Goal: Obtain resource: Obtain resource

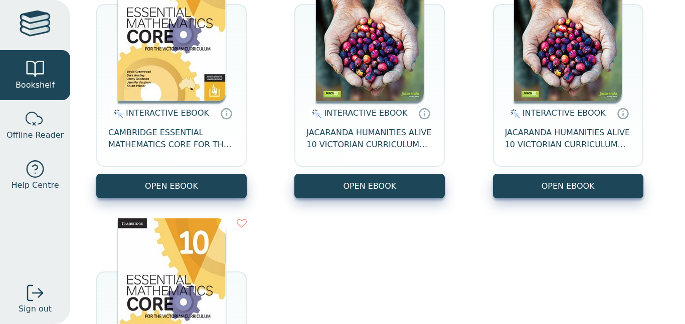
scroll to position [139, 0]
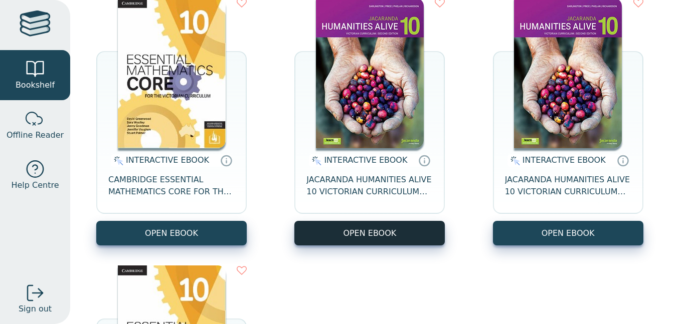
click at [387, 236] on button "OPEN EBOOK" at bounding box center [369, 233] width 150 height 25
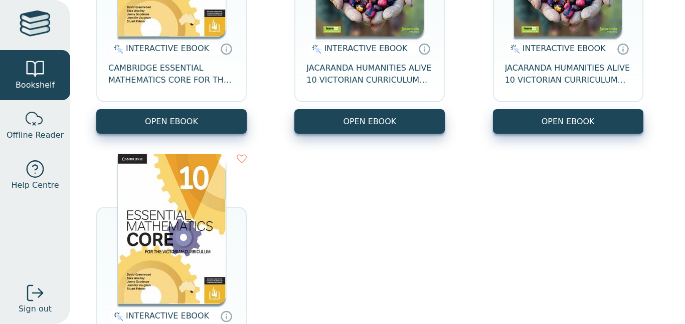
scroll to position [254, 0]
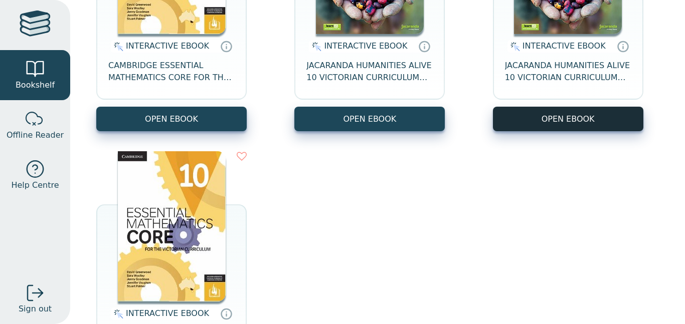
click at [552, 125] on button "OPEN EBOOK" at bounding box center [568, 119] width 150 height 25
